Goal: Navigation & Orientation: Understand site structure

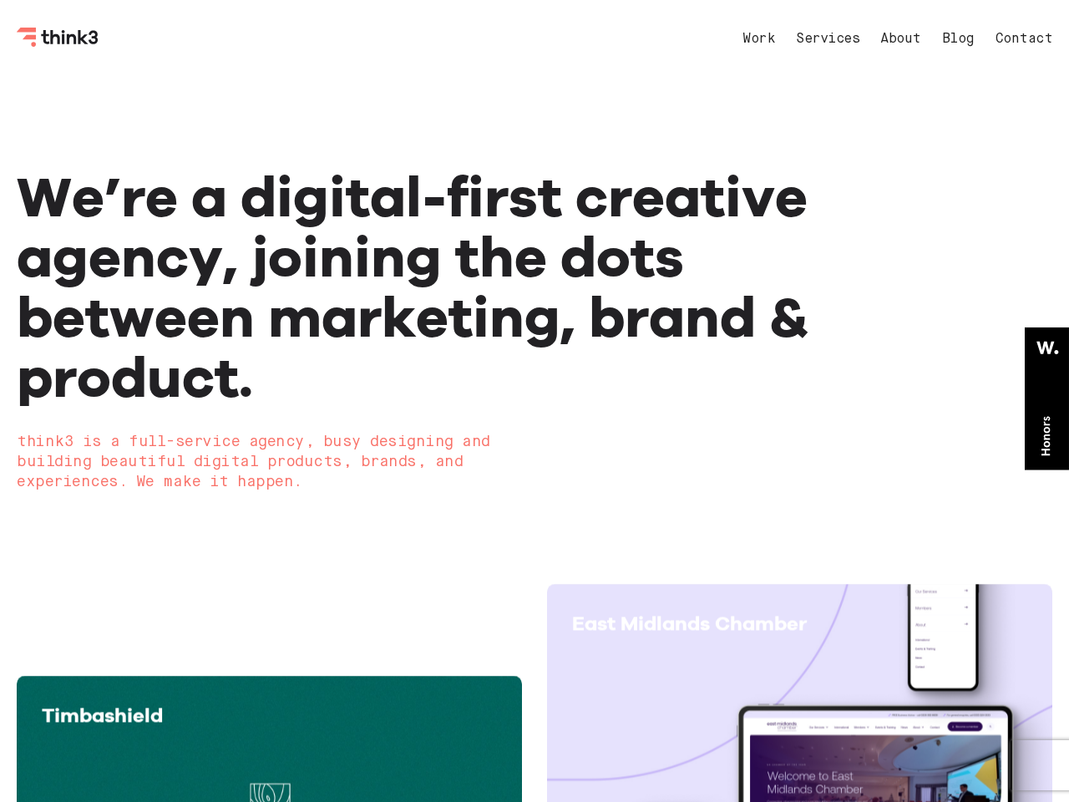
scroll to position [4, 0]
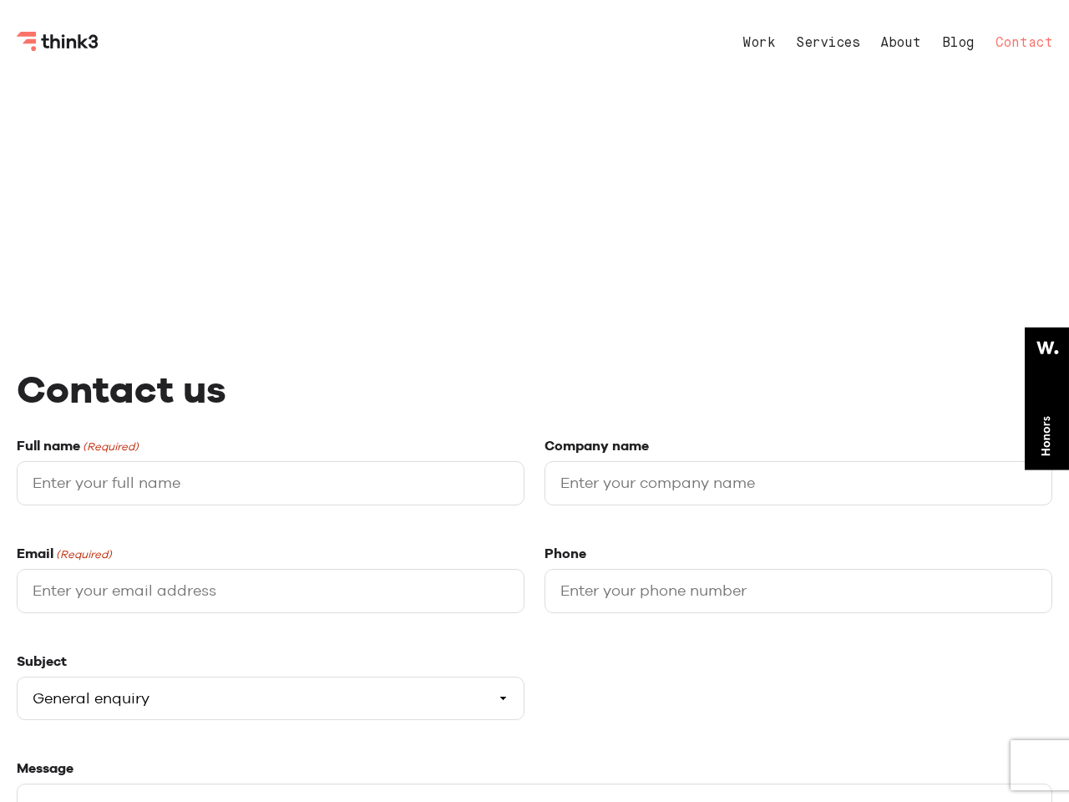
select select "General enquiry"
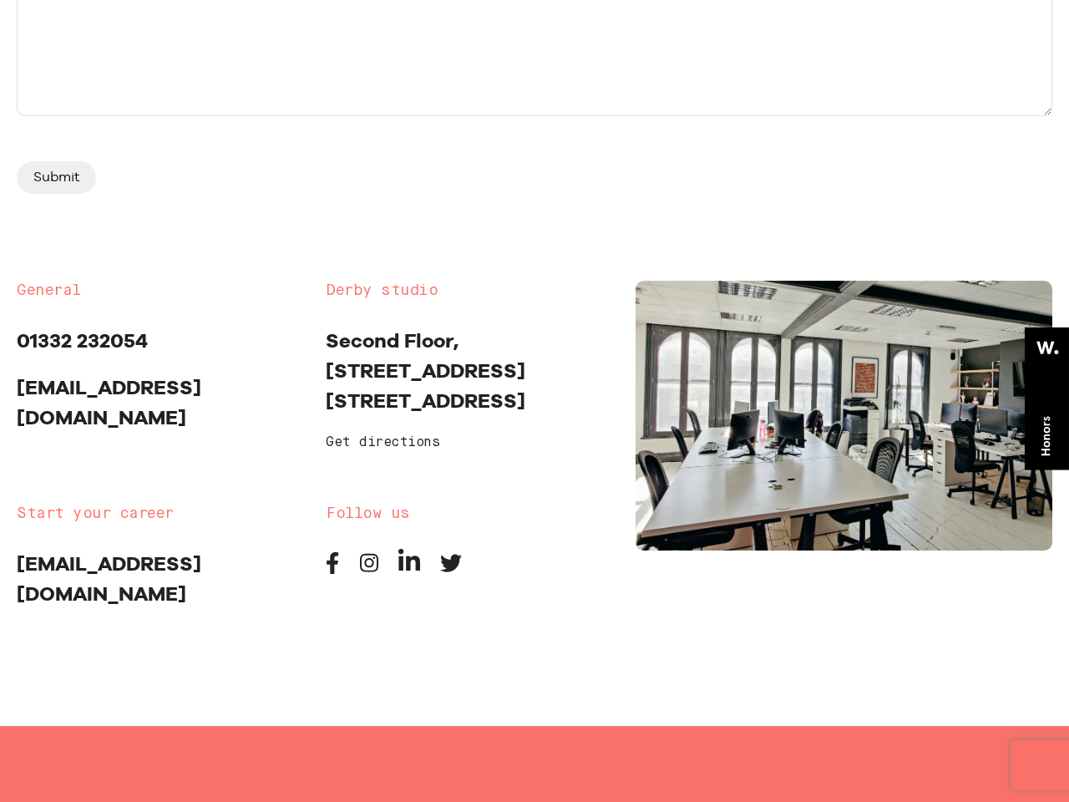
scroll to position [1183, 0]
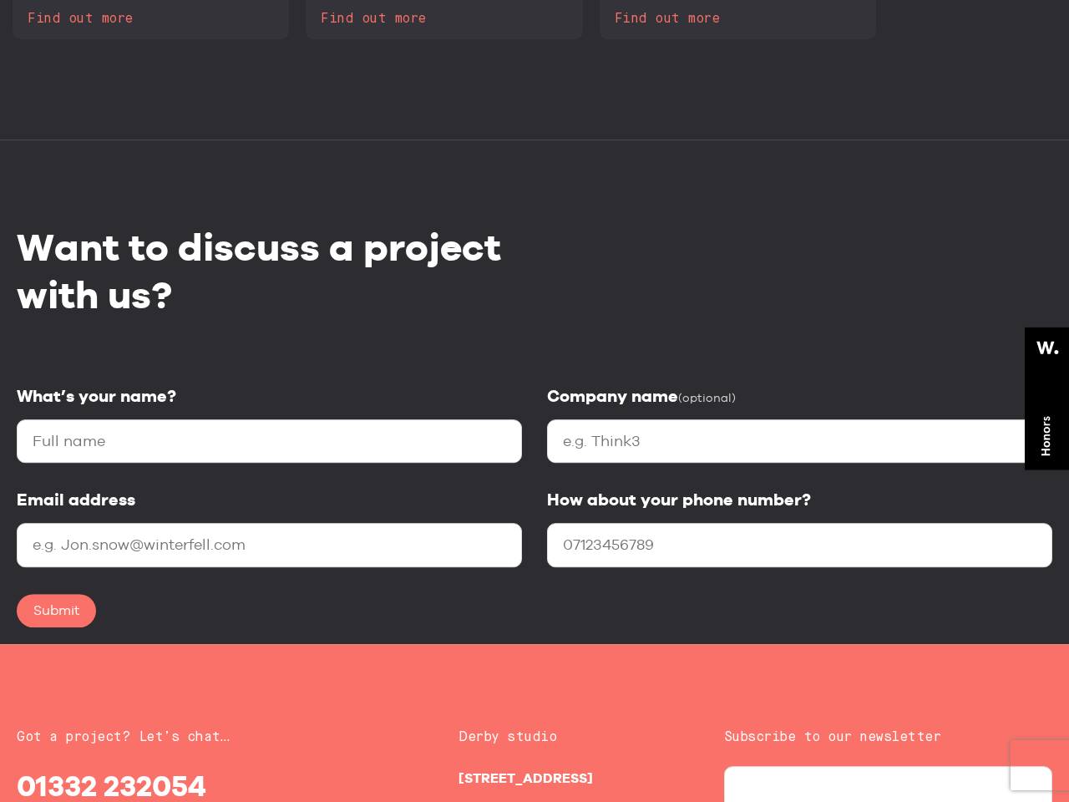
scroll to position [2771, 0]
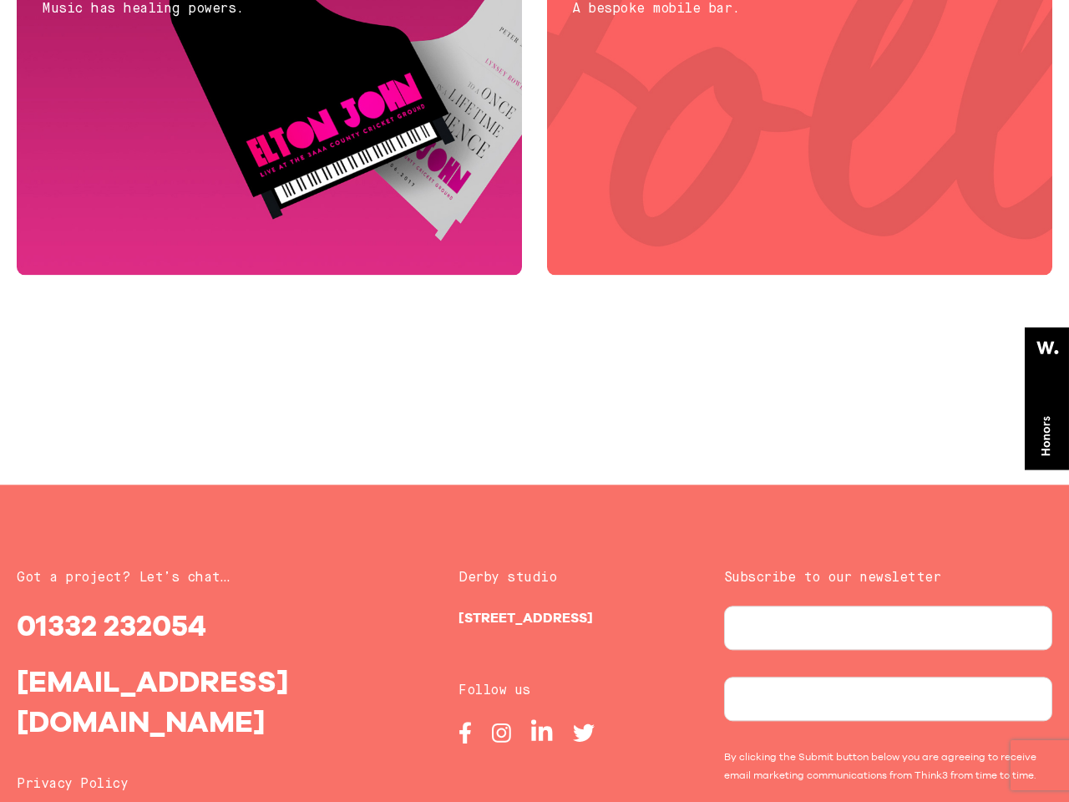
scroll to position [6109, 0]
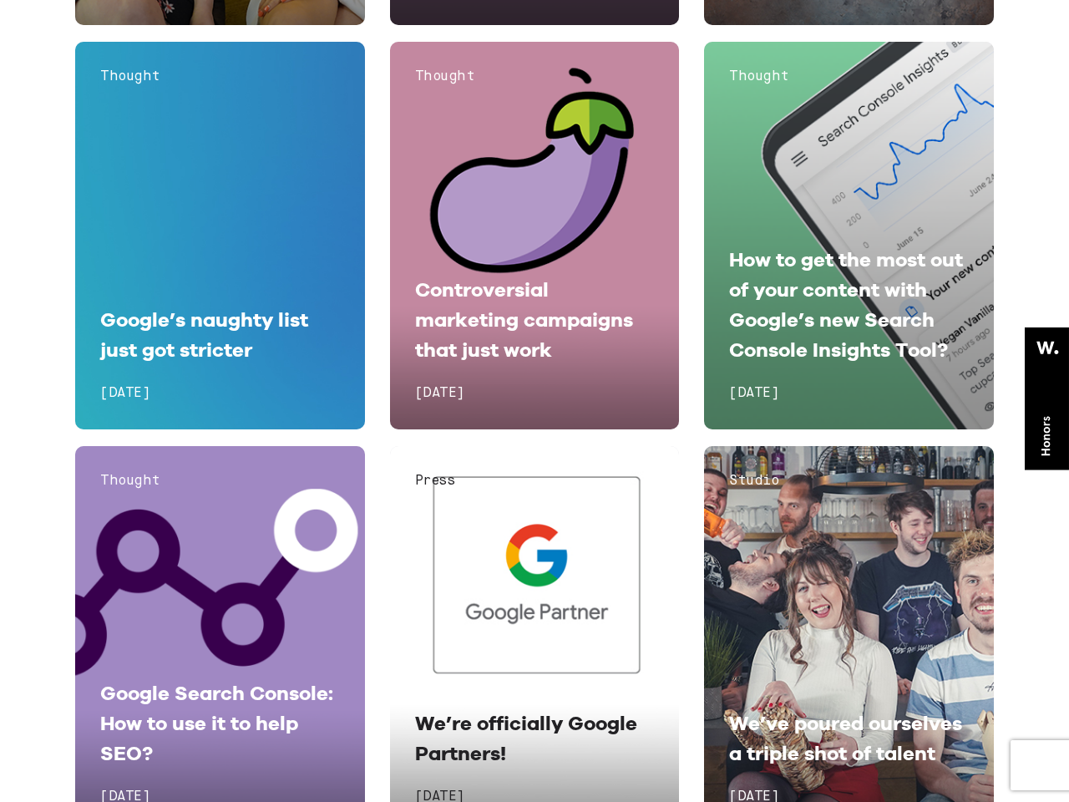
scroll to position [10524, 0]
